Goal: Task Accomplishment & Management: Complete application form

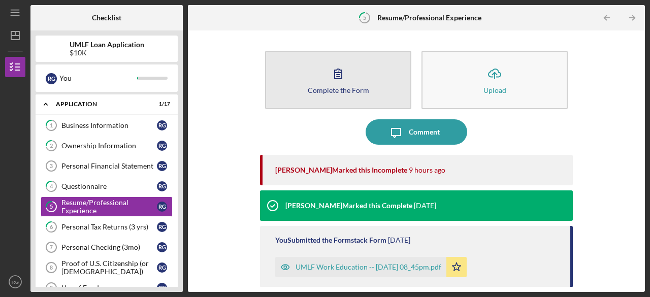
click at [341, 87] on div "Complete the Form" at bounding box center [338, 90] width 61 height 8
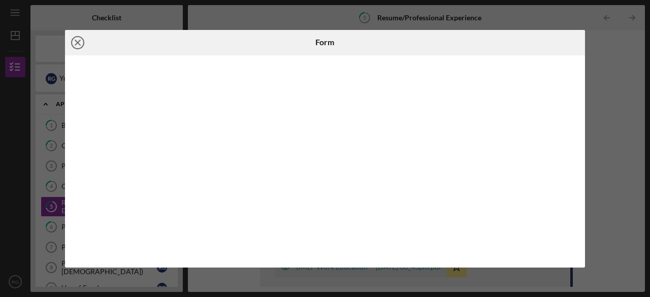
click at [79, 45] on icon "Icon/Close" at bounding box center [77, 42] width 25 height 25
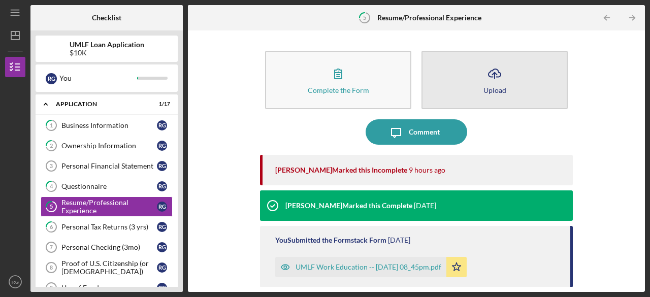
click at [523, 68] on button "Icon/Upload Upload" at bounding box center [495, 80] width 146 height 58
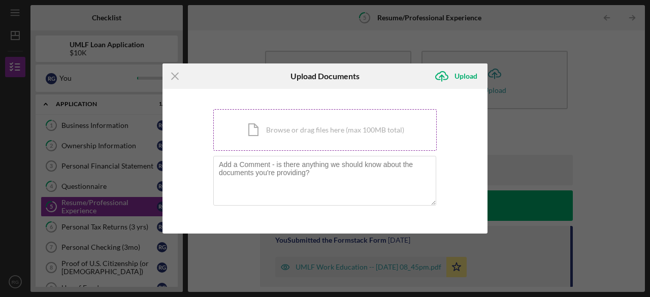
click at [307, 134] on div "Icon/Document Browse or drag files here (max 100MB total) Tap to choose files o…" at bounding box center [325, 130] width 224 height 42
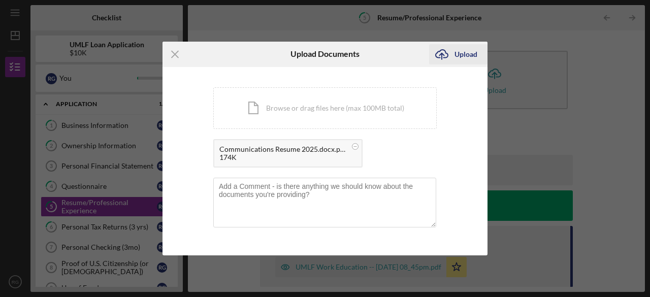
click at [466, 55] on div "Upload" at bounding box center [466, 54] width 23 height 20
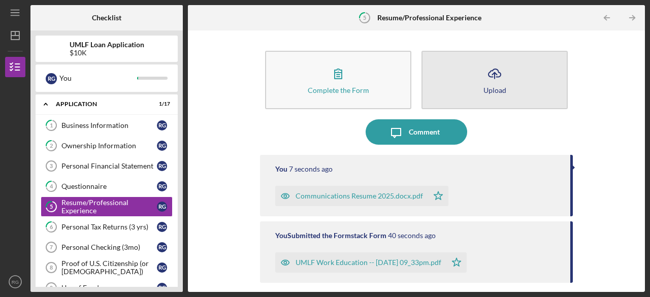
click at [505, 70] on button "Icon/Upload Upload" at bounding box center [495, 80] width 146 height 58
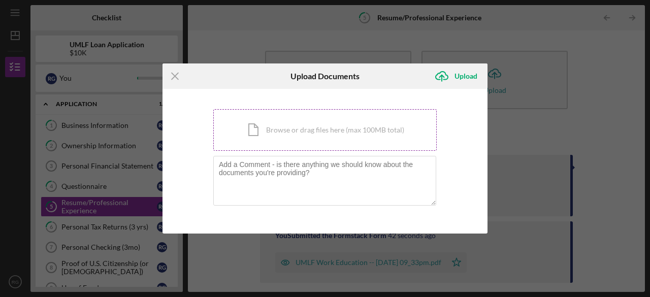
click at [286, 133] on div "Icon/Document Browse or drag files here (max 100MB total) Tap to choose files o…" at bounding box center [325, 130] width 224 height 42
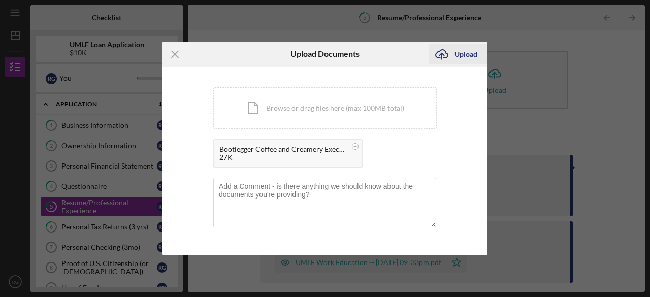
click at [466, 54] on div "Upload" at bounding box center [466, 54] width 23 height 20
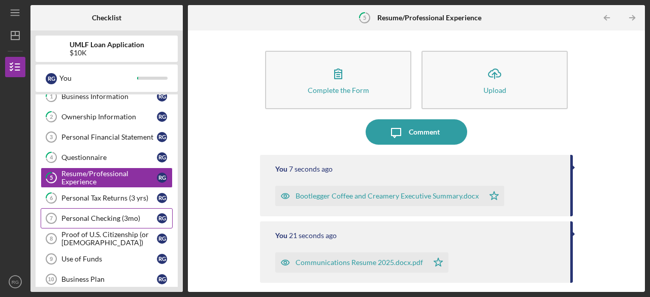
scroll to position [51, 0]
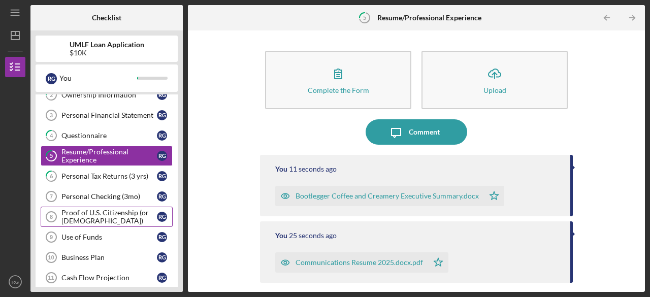
click at [106, 211] on div "Proof of U.S. Citizenship (or [DEMOGRAPHIC_DATA])" at bounding box center [109, 217] width 96 height 16
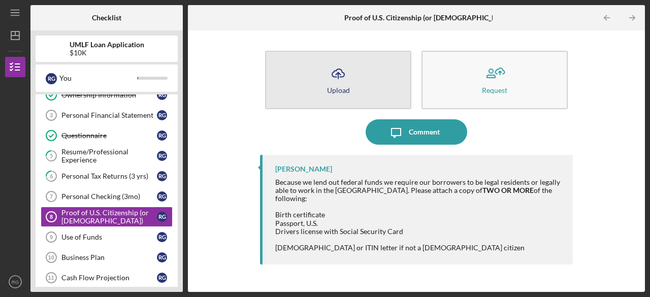
click at [346, 78] on icon "Icon/Upload" at bounding box center [338, 73] width 25 height 25
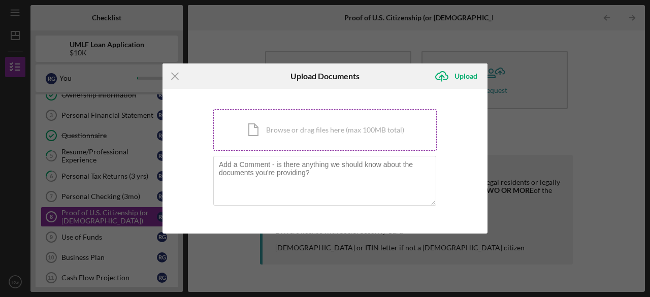
click at [274, 140] on div "Icon/Document Browse or drag files here (max 100MB total) Tap to choose files o…" at bounding box center [325, 130] width 224 height 42
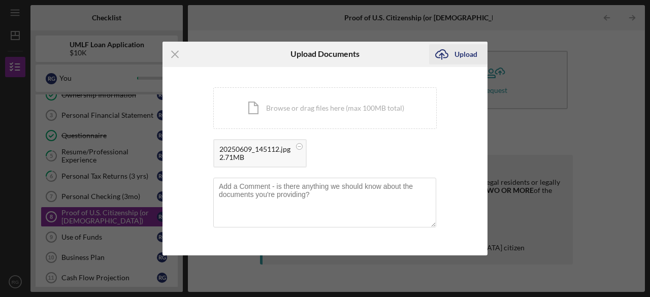
click at [460, 58] on div "Upload" at bounding box center [466, 54] width 23 height 20
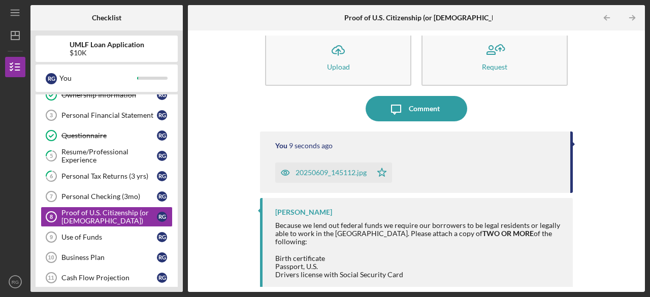
scroll to position [36, 0]
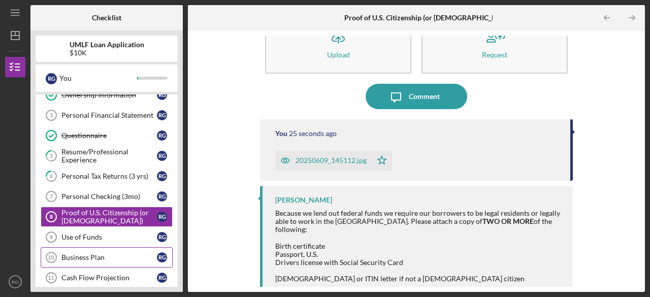
click at [82, 256] on div "Business Plan" at bounding box center [109, 258] width 96 height 8
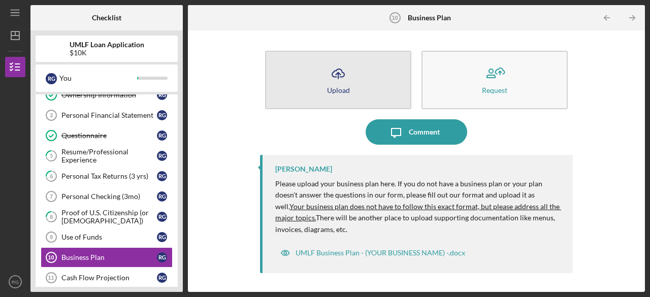
click at [362, 75] on button "Icon/Upload Upload" at bounding box center [338, 80] width 146 height 58
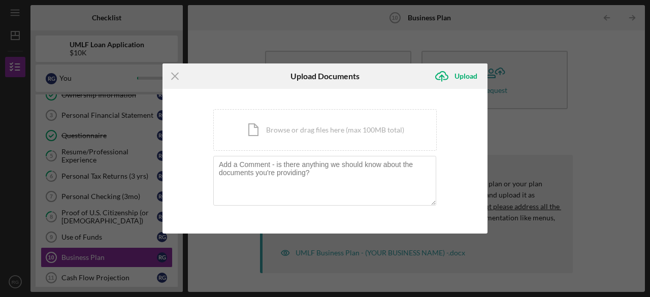
click at [222, 265] on div "Icon/Menu Close Upload Documents Icon/Upload Upload You're uploading documents …" at bounding box center [325, 148] width 650 height 297
